Goal: Information Seeking & Learning: Compare options

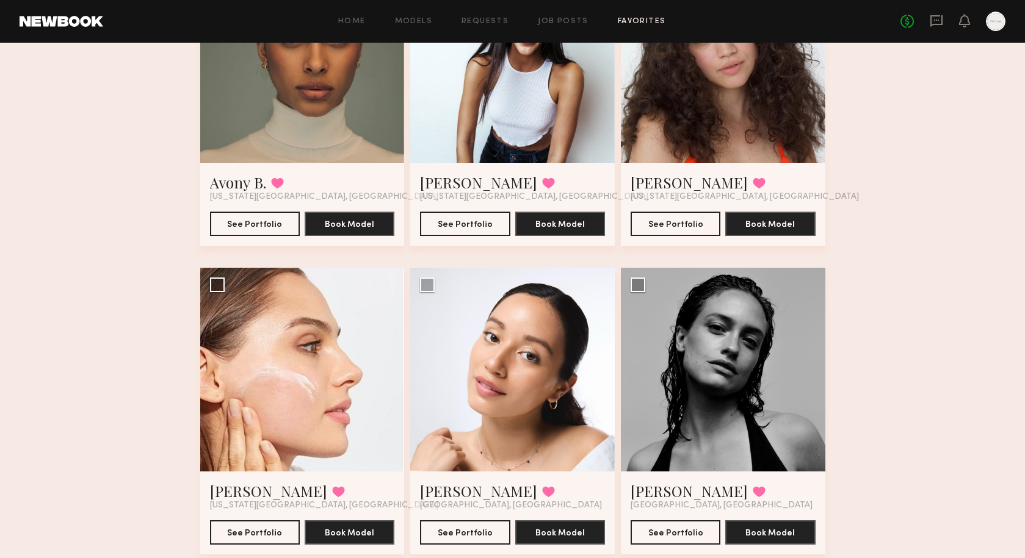
scroll to position [220, 0]
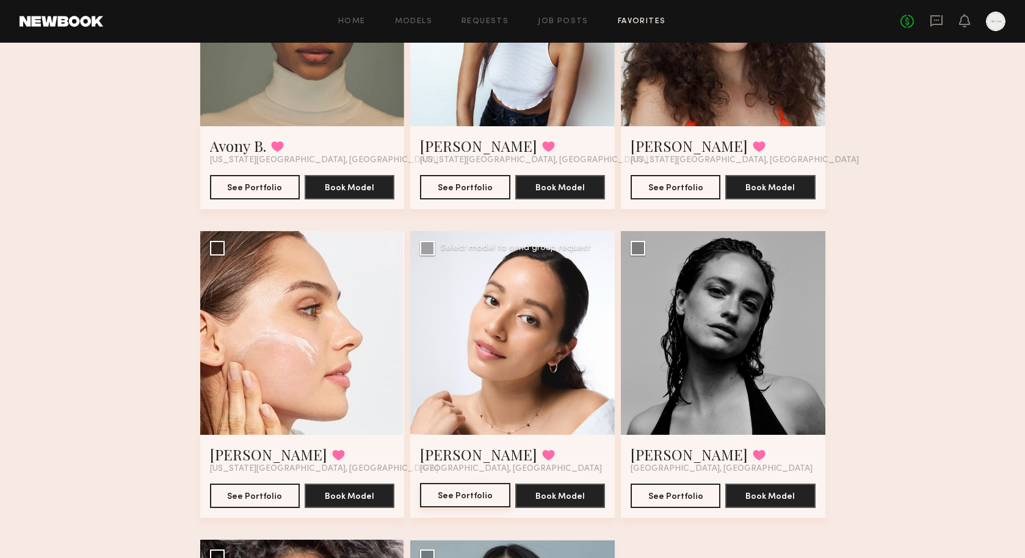
click at [478, 496] on button "See Portfolio" at bounding box center [465, 495] width 90 height 24
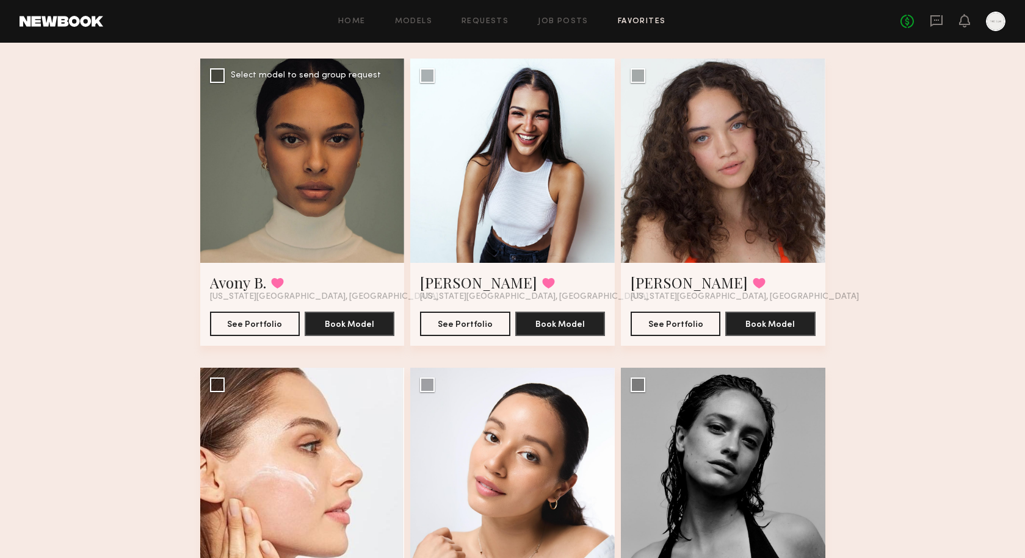
scroll to position [61, 0]
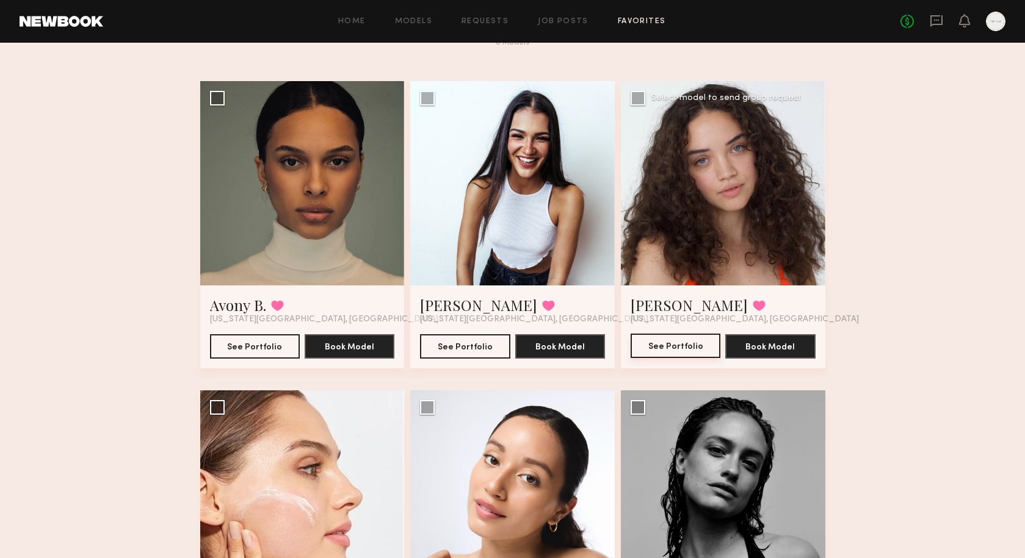
click at [679, 348] on button "See Portfolio" at bounding box center [675, 346] width 90 height 24
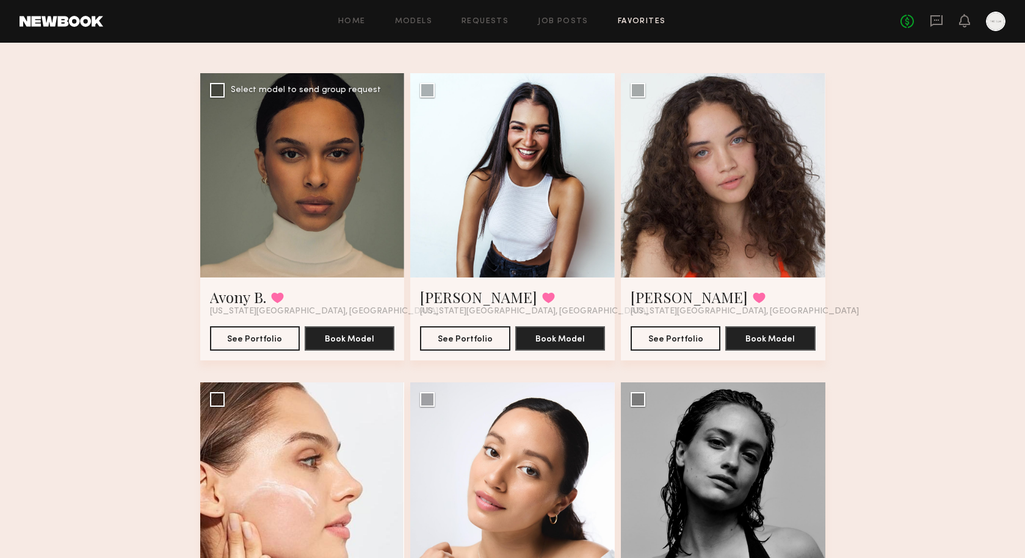
scroll to position [70, 0]
click at [264, 342] on button "See Portfolio" at bounding box center [255, 337] width 90 height 24
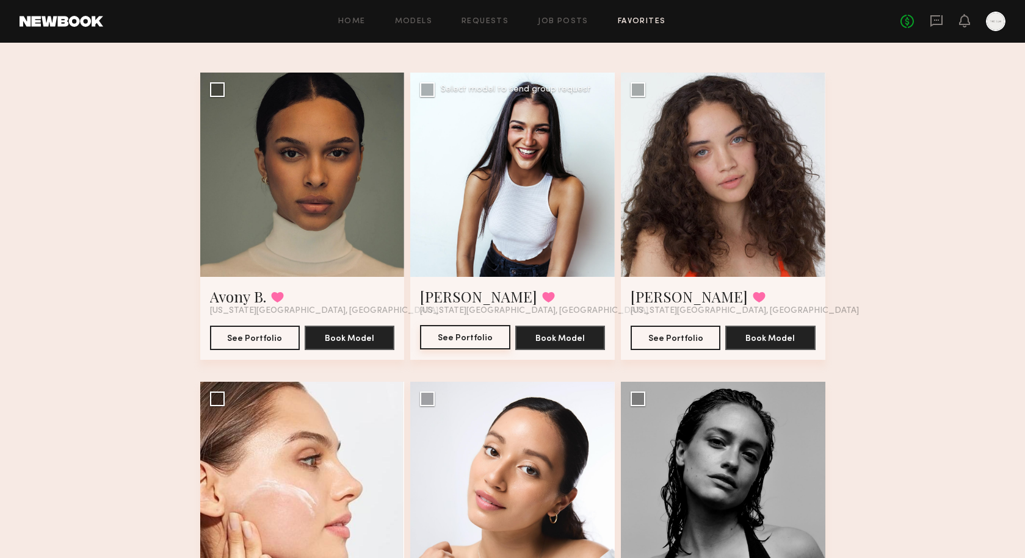
click at [453, 344] on button "See Portfolio" at bounding box center [465, 337] width 90 height 24
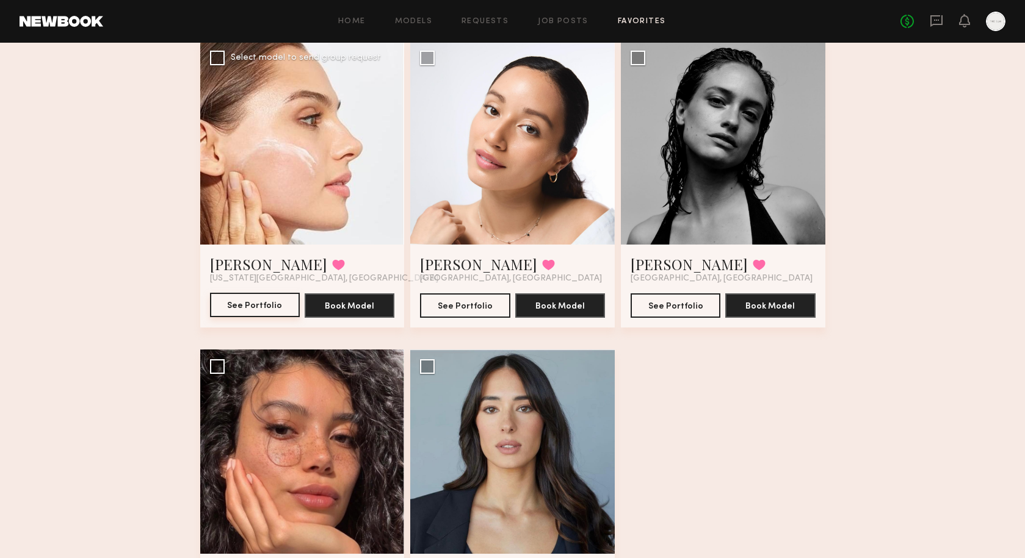
scroll to position [412, 0]
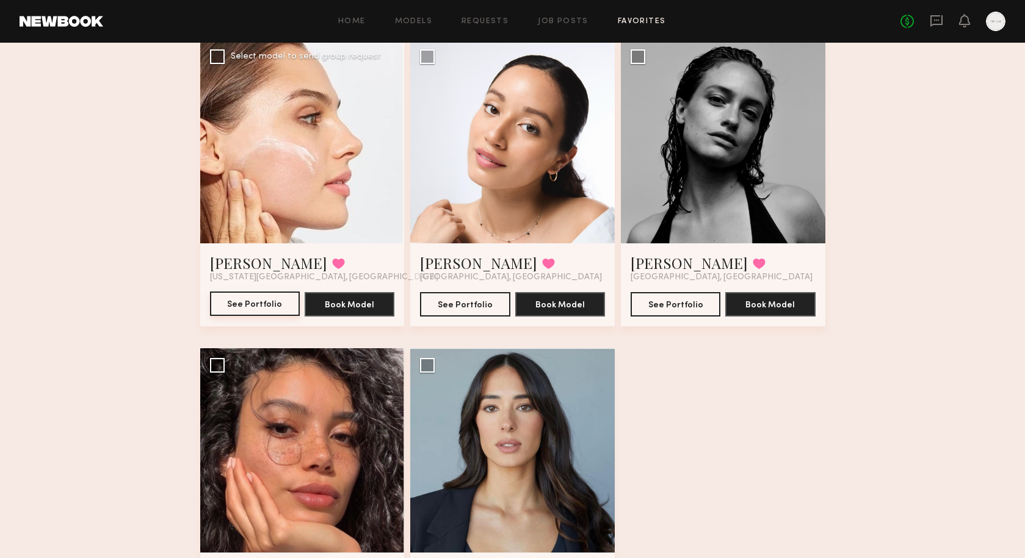
click at [264, 300] on button "See Portfolio" at bounding box center [255, 304] width 90 height 24
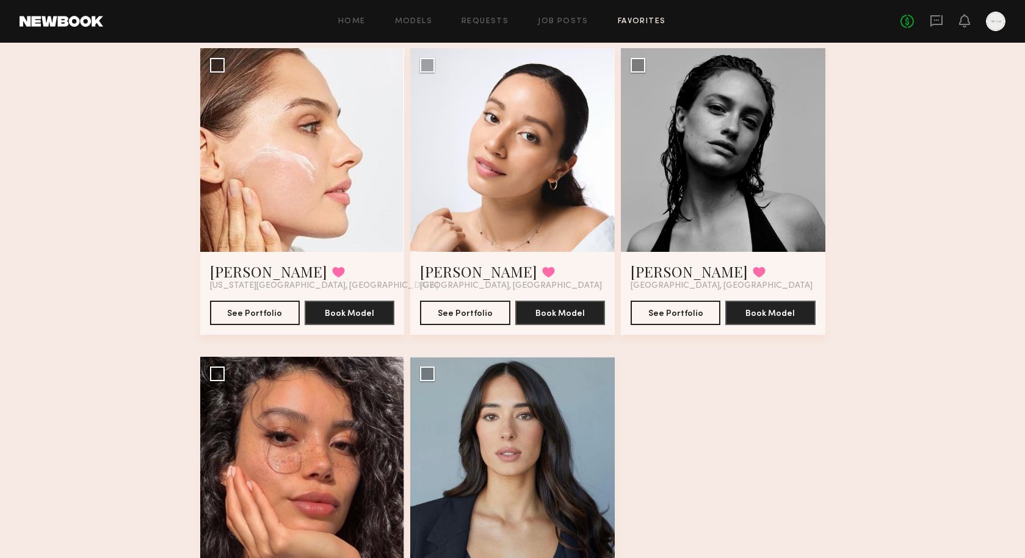
scroll to position [399, 0]
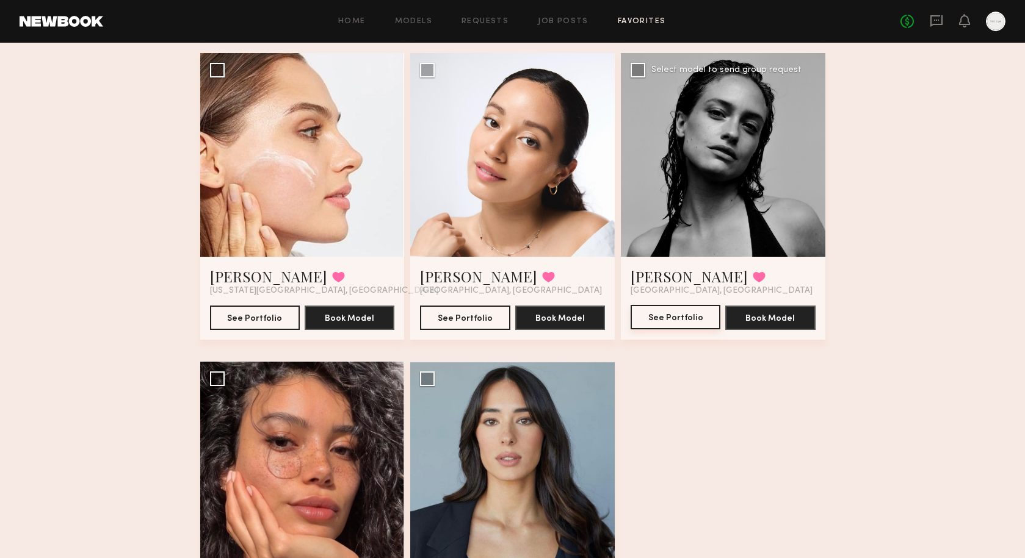
click at [669, 328] on button "See Portfolio" at bounding box center [675, 317] width 90 height 24
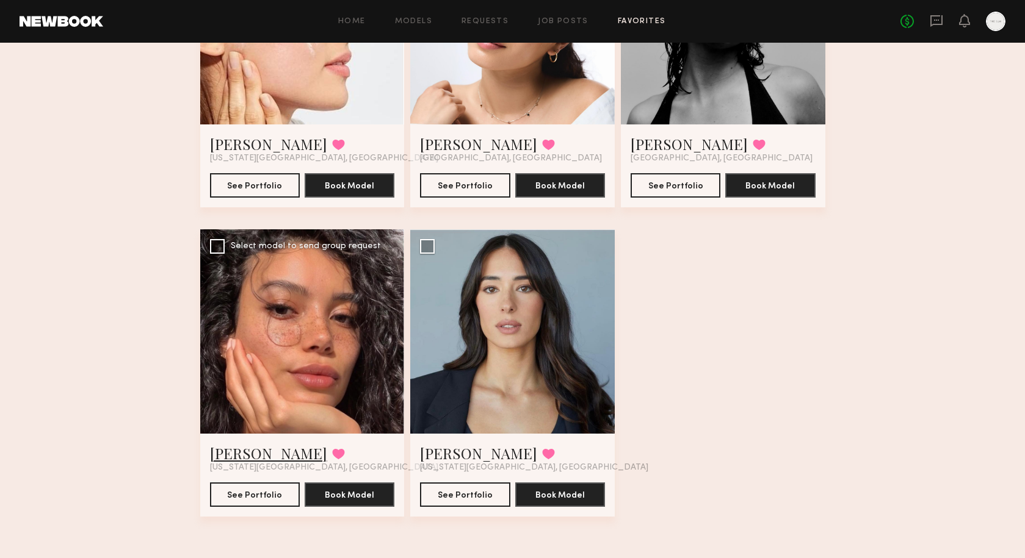
scroll to position [531, 0]
click at [258, 499] on button "See Portfolio" at bounding box center [255, 494] width 90 height 24
click at [471, 500] on button "See Portfolio" at bounding box center [465, 494] width 90 height 24
click at [461, 496] on button "See Portfolio" at bounding box center [465, 494] width 90 height 24
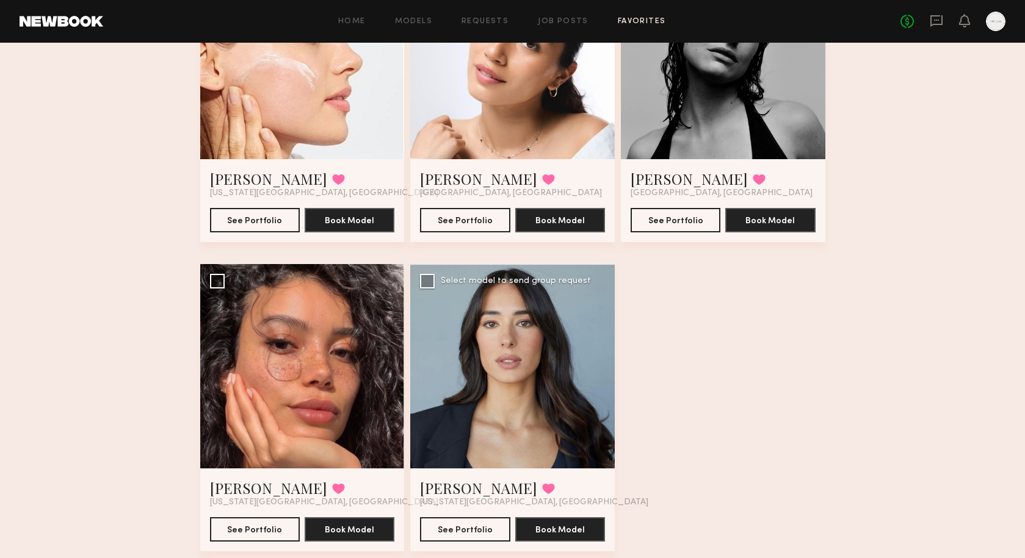
scroll to position [498, 0]
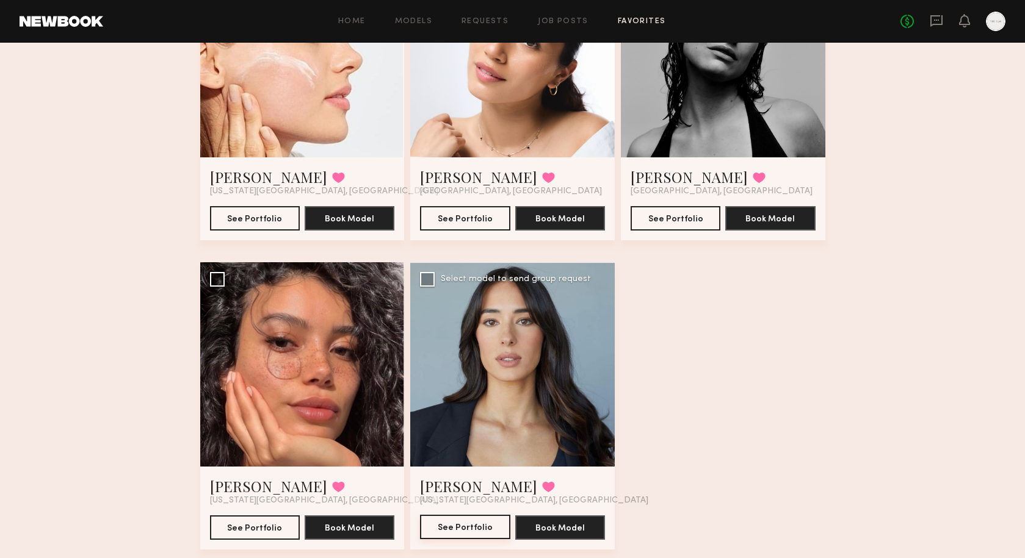
click at [464, 526] on button "See Portfolio" at bounding box center [465, 527] width 90 height 24
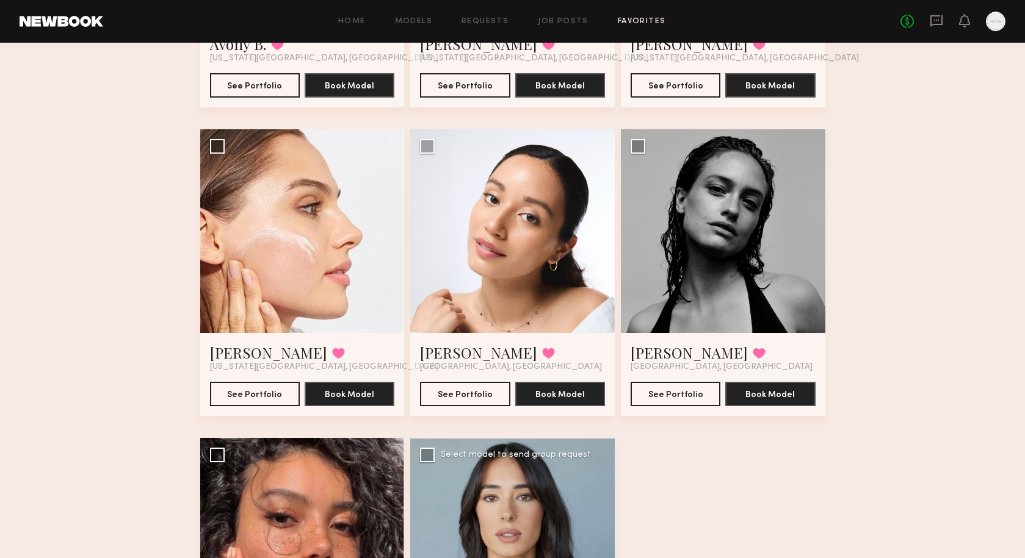
scroll to position [335, 0]
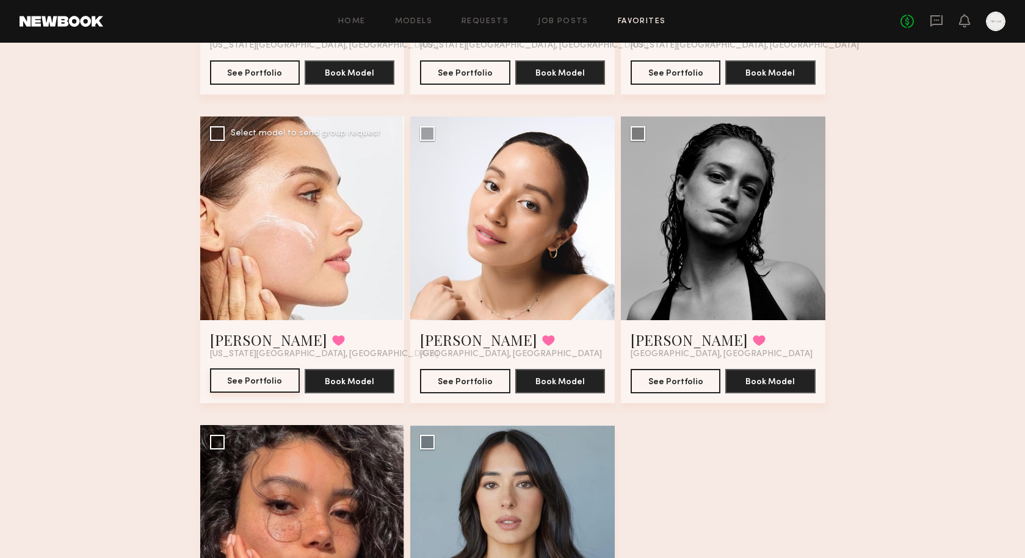
click at [249, 391] on button "See Portfolio" at bounding box center [255, 381] width 90 height 24
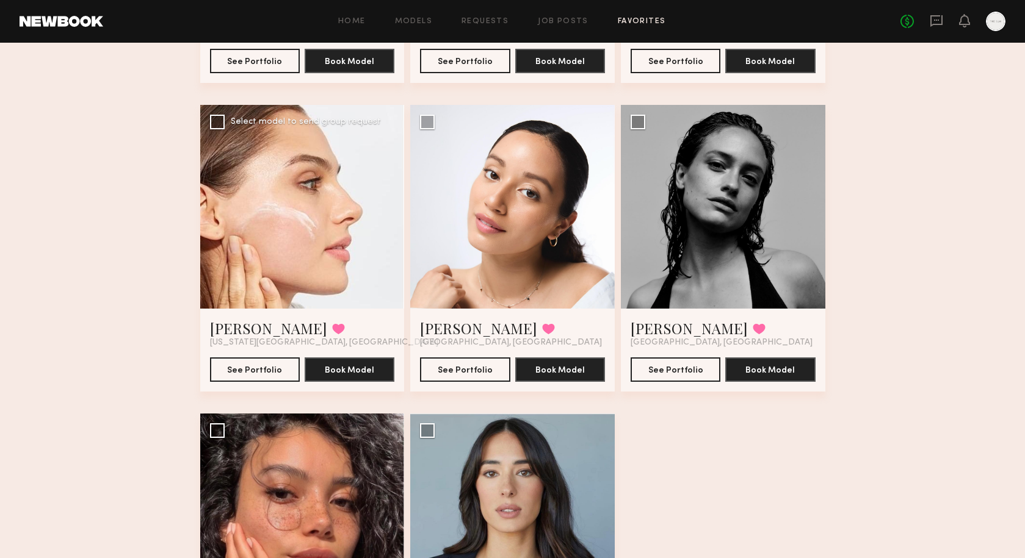
scroll to position [367, 0]
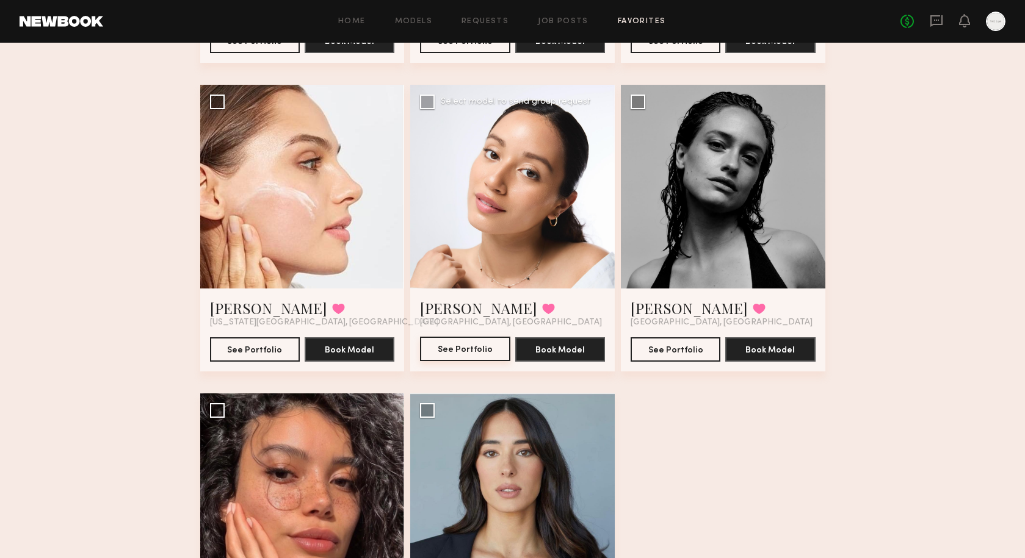
click at [482, 352] on button "See Portfolio" at bounding box center [465, 349] width 90 height 24
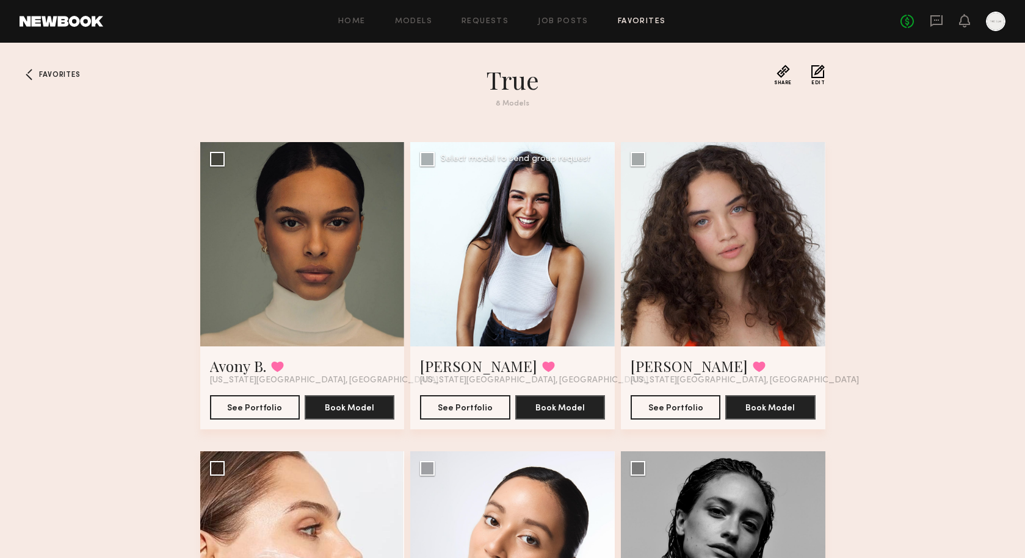
scroll to position [0, 0]
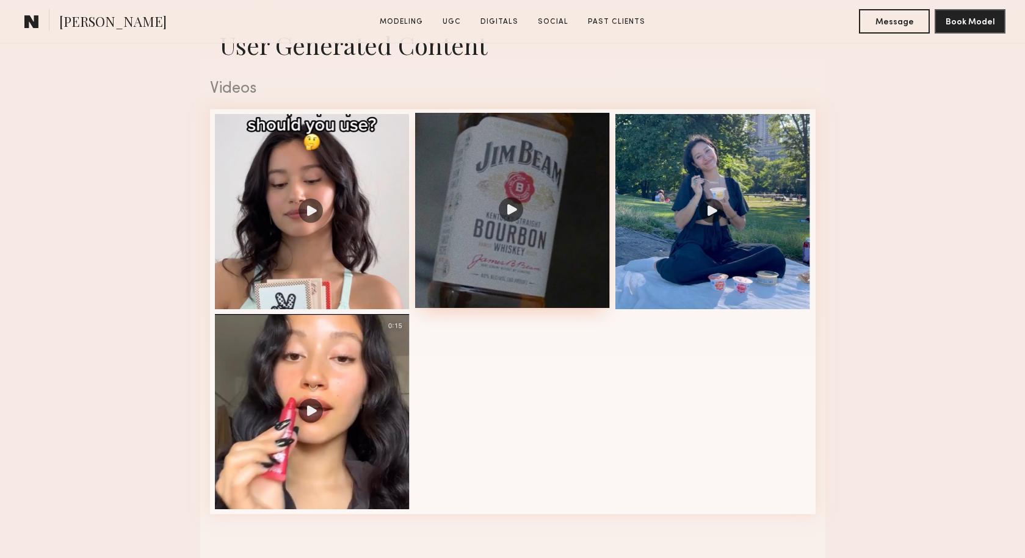
scroll to position [1246, 0]
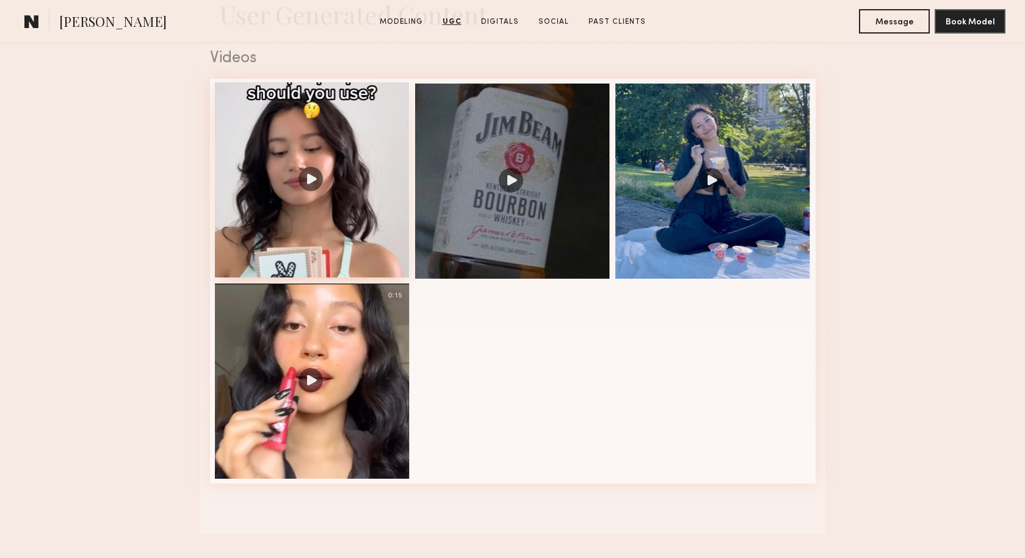
click at [317, 181] on div at bounding box center [312, 179] width 195 height 195
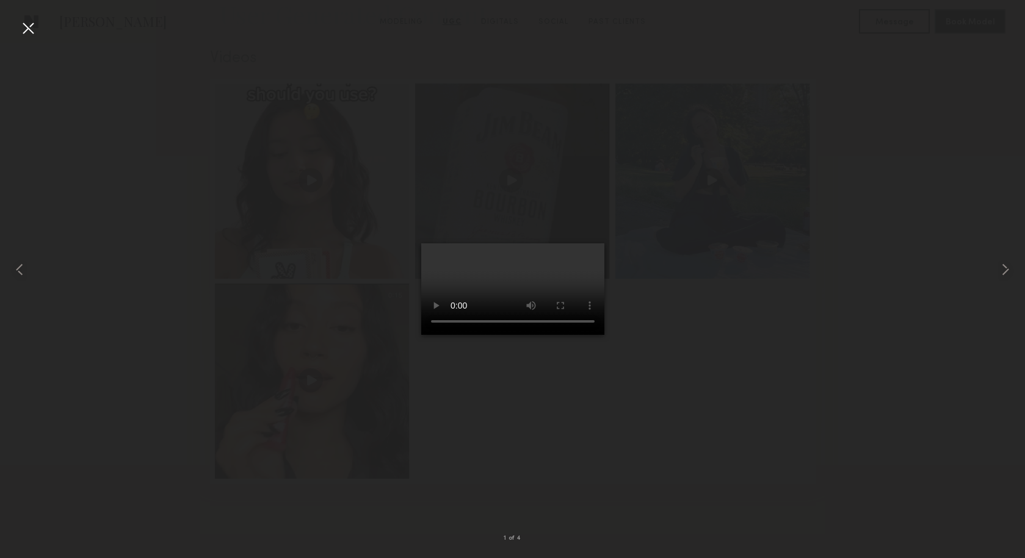
click at [577, 335] on video at bounding box center [512, 289] width 183 height 92
click at [25, 32] on div at bounding box center [28, 28] width 20 height 20
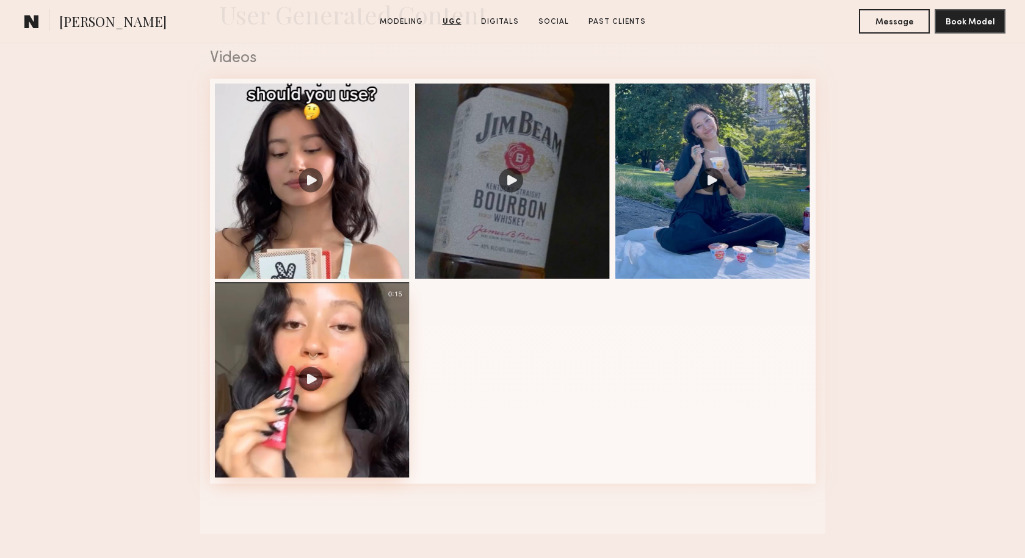
click at [315, 384] on div at bounding box center [312, 380] width 195 height 195
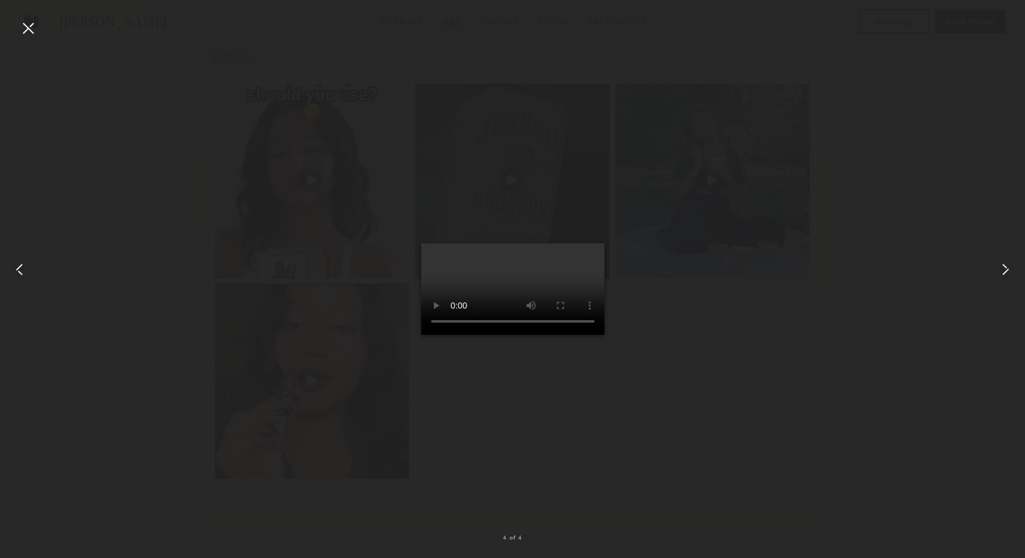
click at [597, 243] on video at bounding box center [512, 289] width 183 height 92
click at [31, 28] on div at bounding box center [28, 28] width 20 height 20
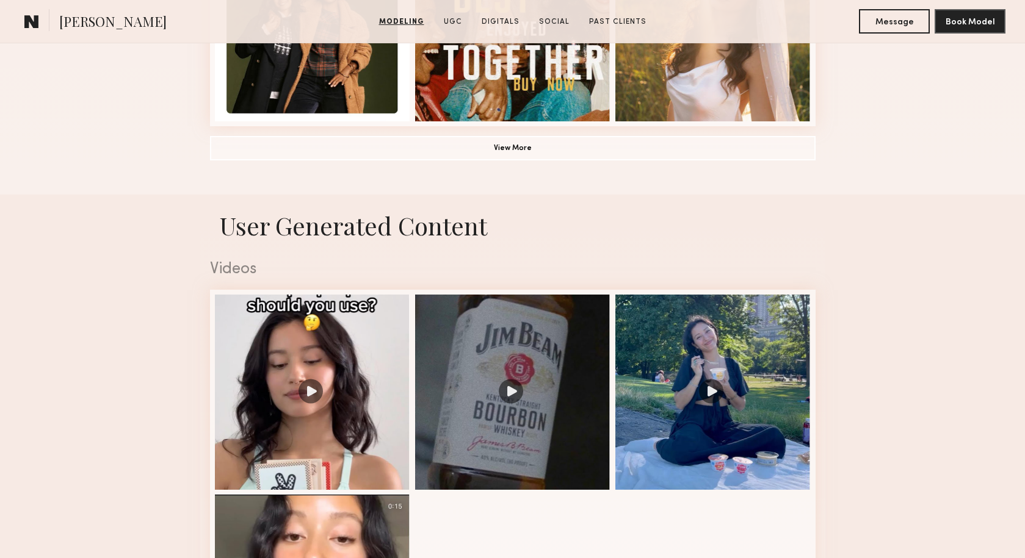
scroll to position [1089, 0]
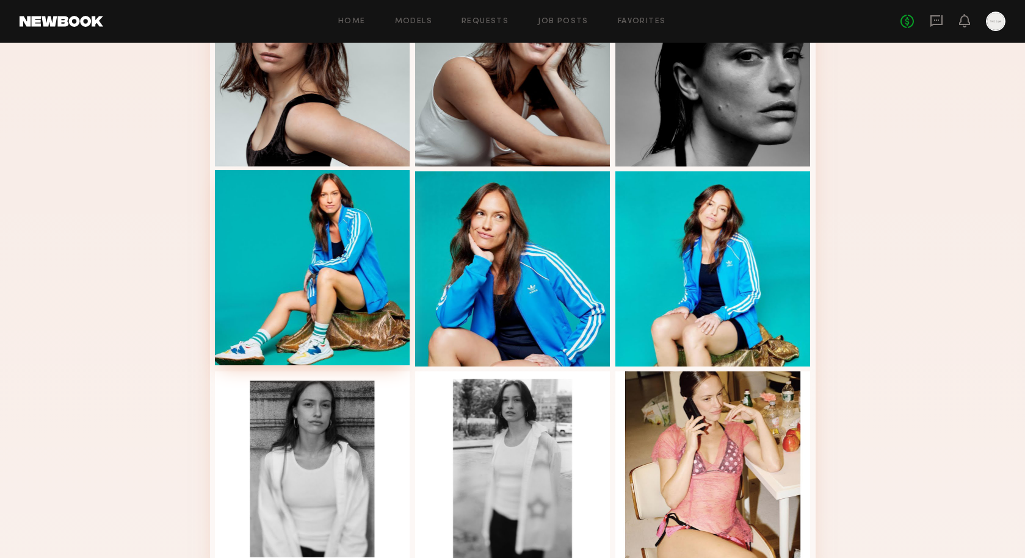
scroll to position [523, 0]
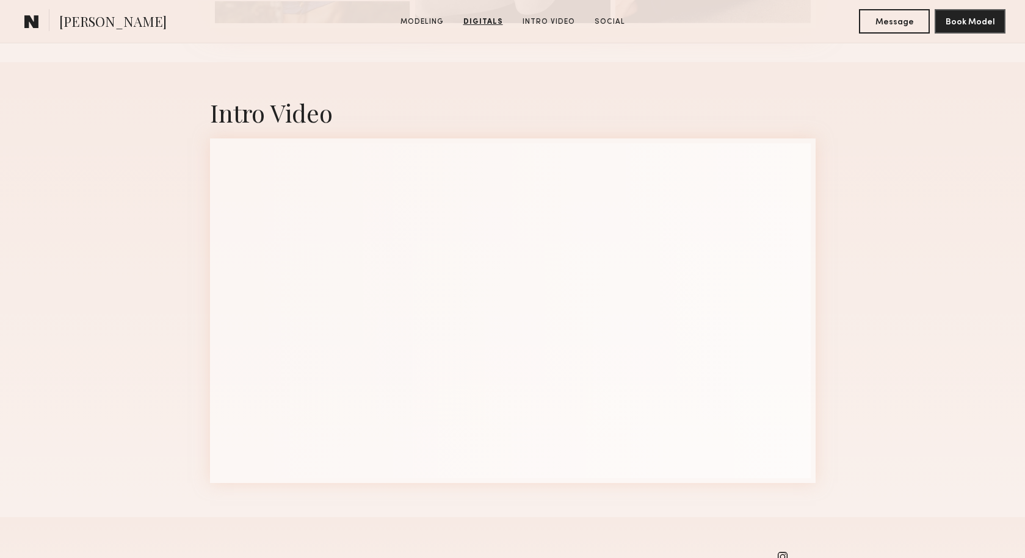
scroll to position [1249, 0]
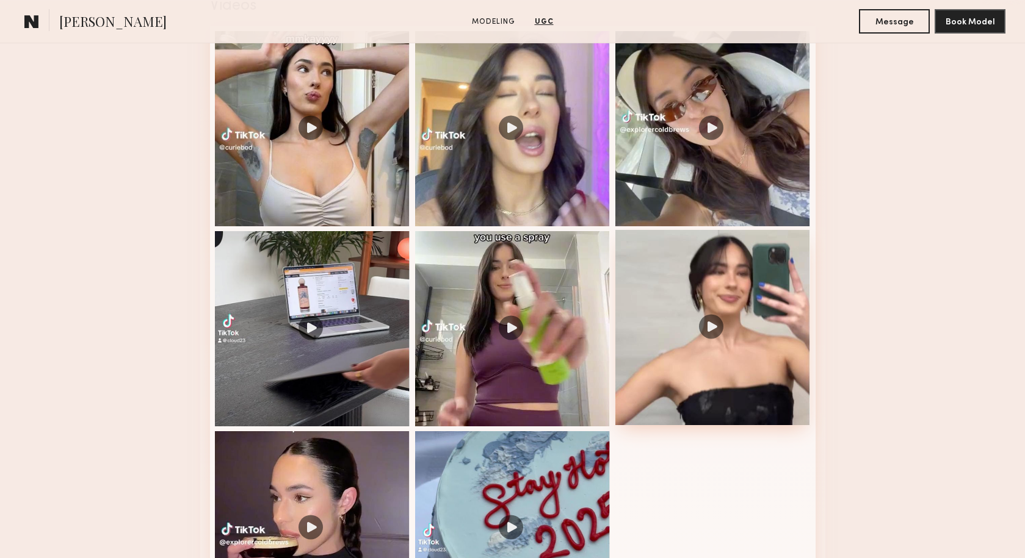
scroll to position [1260, 0]
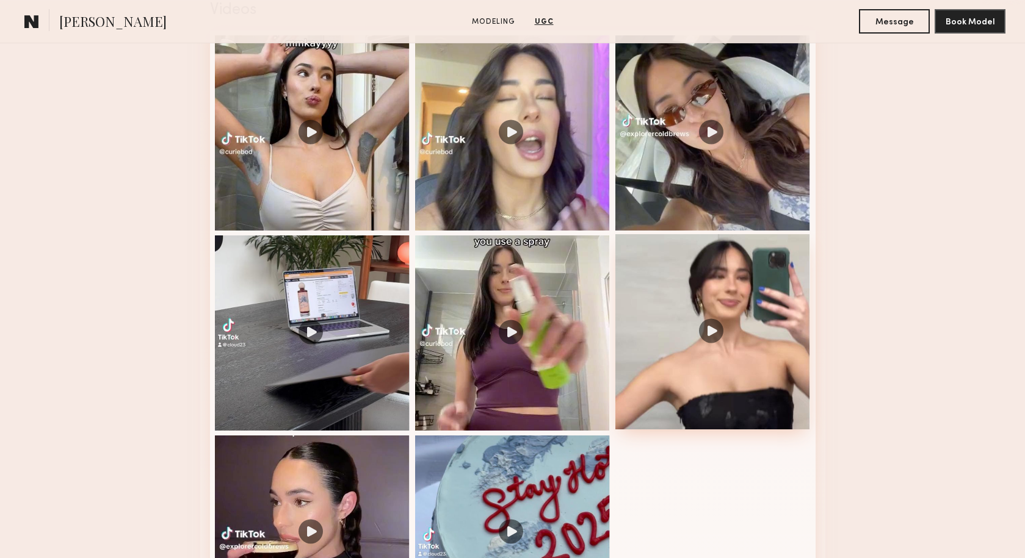
click at [710, 329] on div at bounding box center [712, 331] width 195 height 195
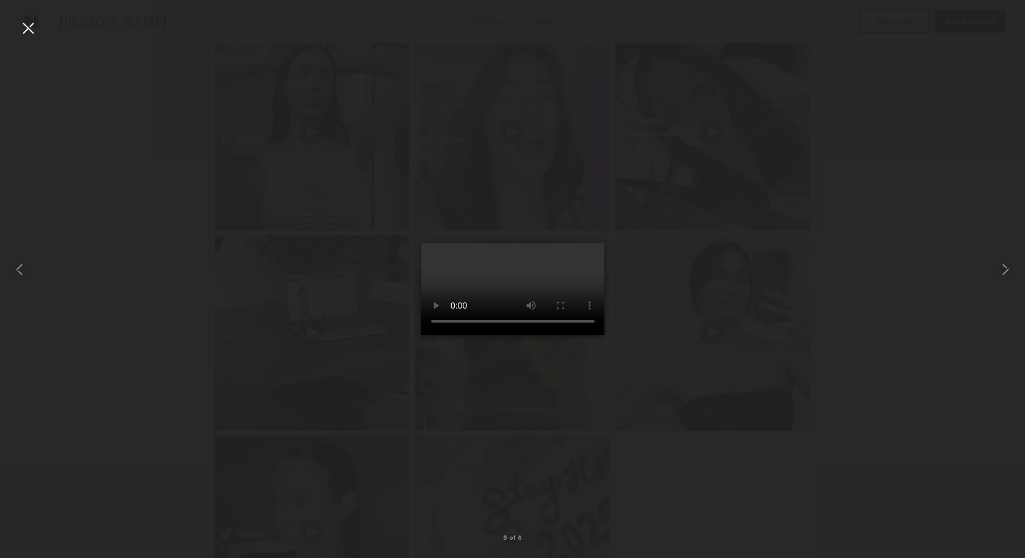
click at [581, 335] on video at bounding box center [512, 289] width 183 height 92
click at [30, 27] on div at bounding box center [28, 28] width 20 height 20
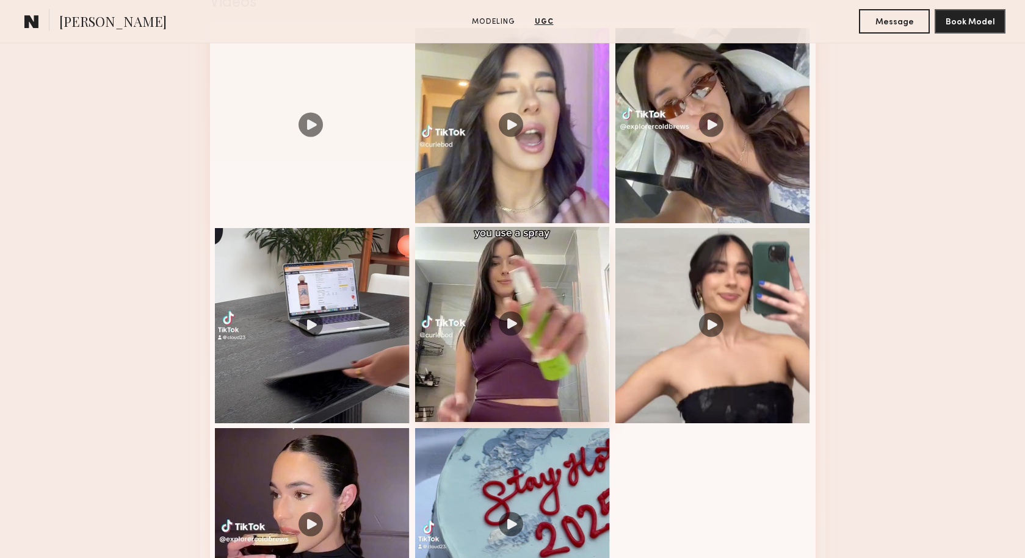
scroll to position [1271, 0]
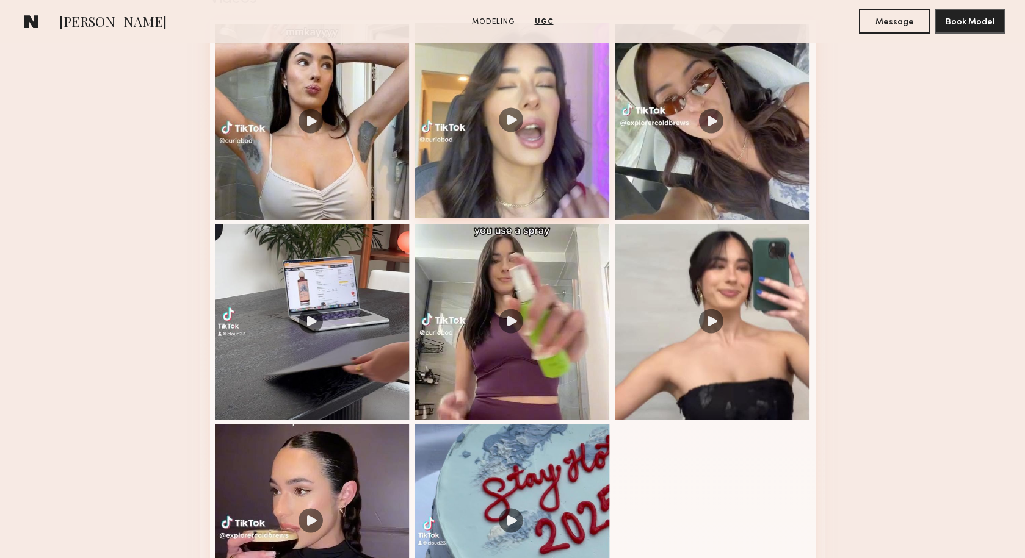
click at [511, 122] on div at bounding box center [512, 120] width 195 height 195
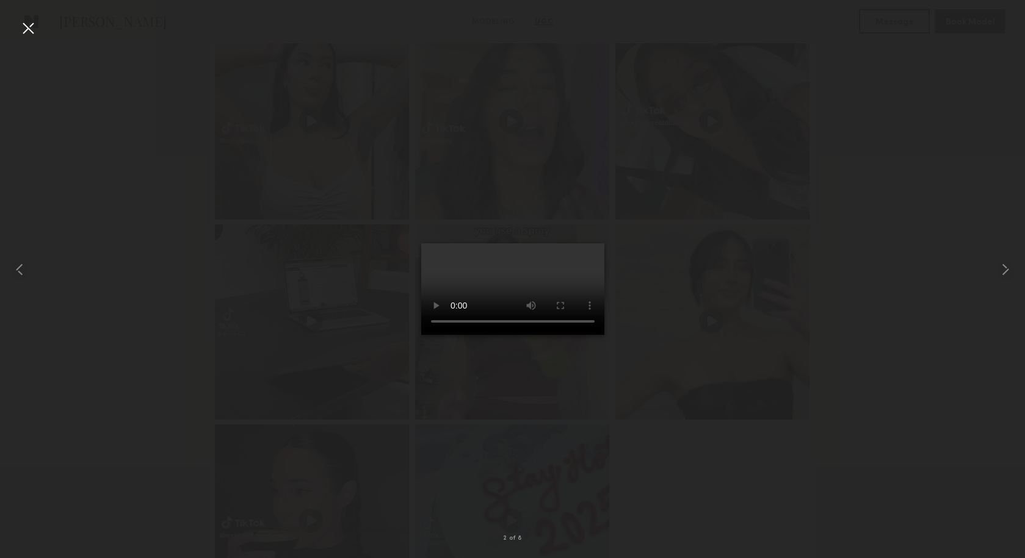
click at [580, 335] on video at bounding box center [512, 289] width 183 height 92
click at [30, 27] on div at bounding box center [28, 28] width 20 height 20
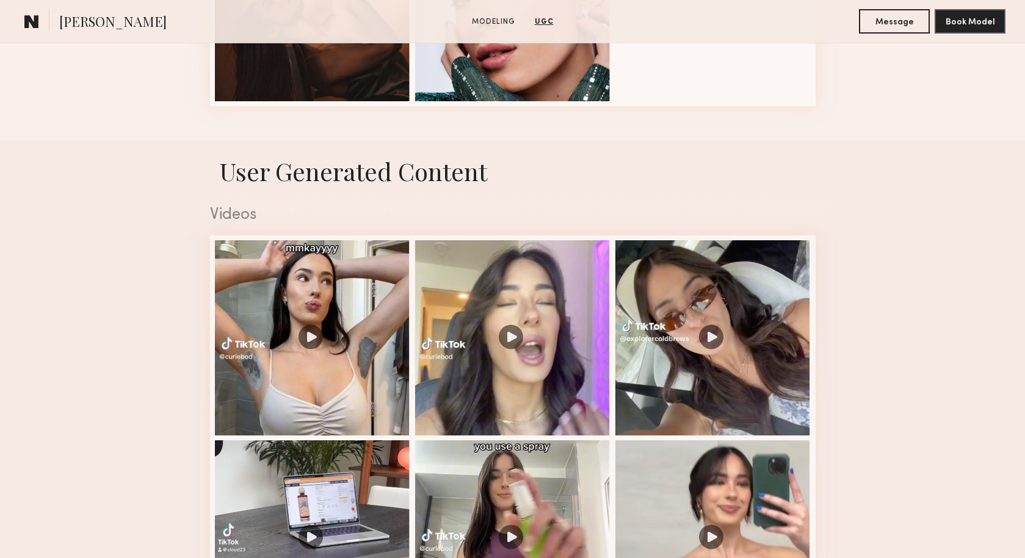
scroll to position [1023, 0]
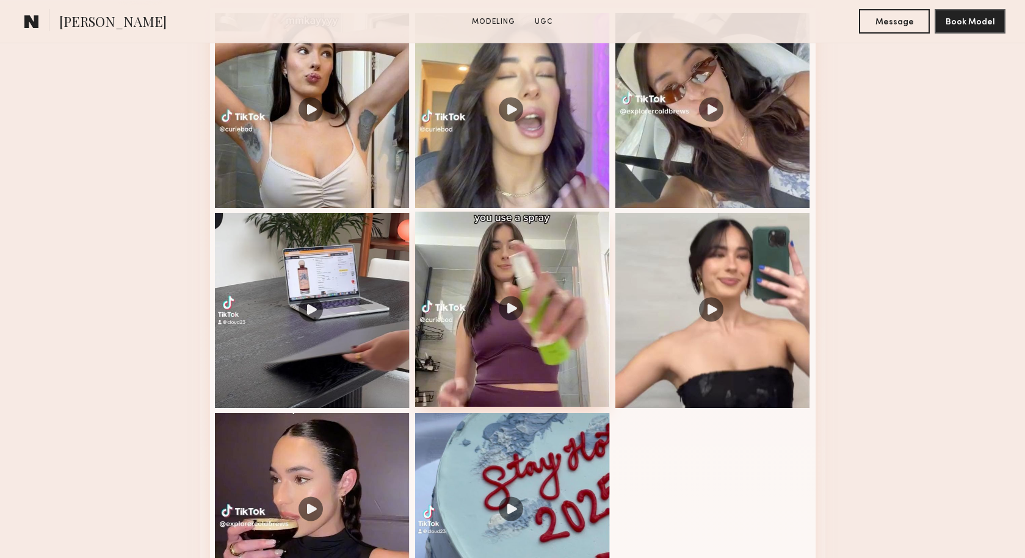
scroll to position [1283, 0]
click at [310, 308] on div at bounding box center [312, 309] width 195 height 195
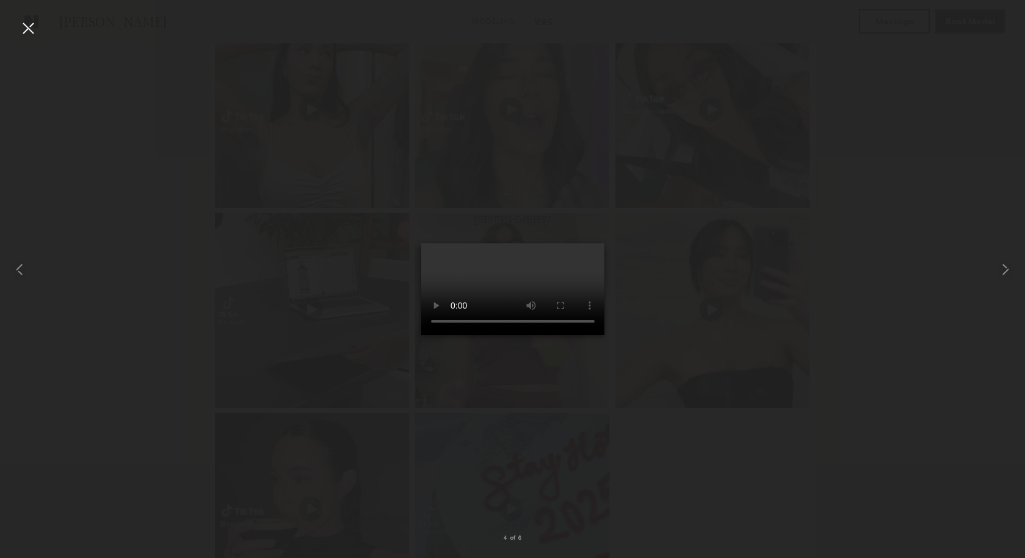
click at [31, 30] on div at bounding box center [28, 28] width 20 height 20
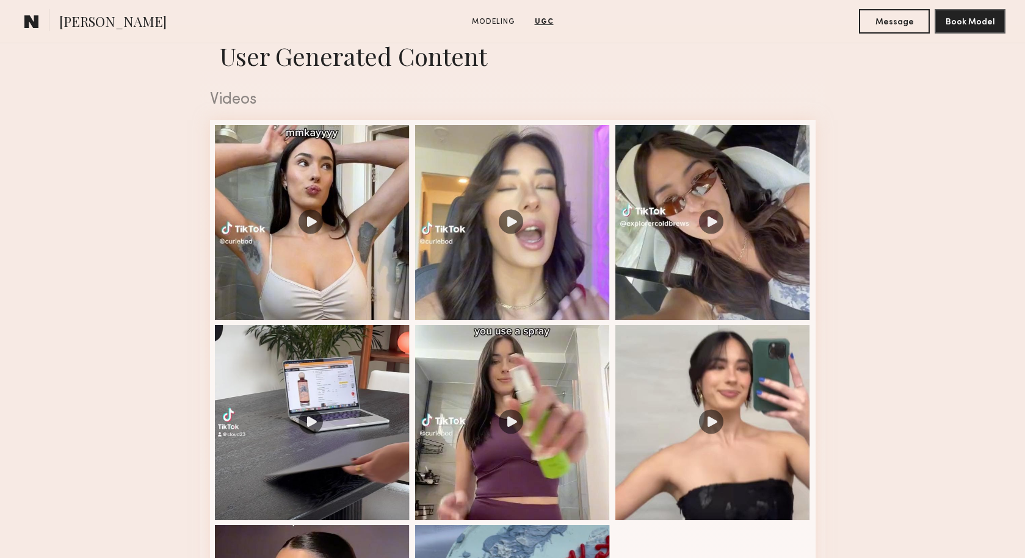
scroll to position [1166, 0]
